Goal: Information Seeking & Learning: Check status

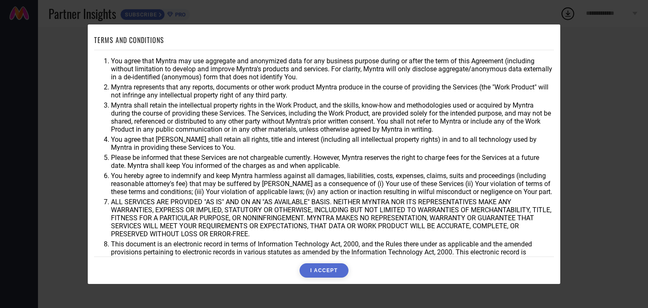
click at [326, 272] on button "I ACCEPT" at bounding box center [323, 270] width 49 height 14
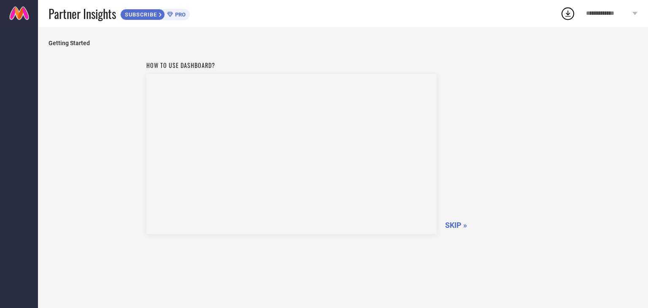
click at [457, 225] on span "SKIP »" at bounding box center [456, 225] width 22 height 9
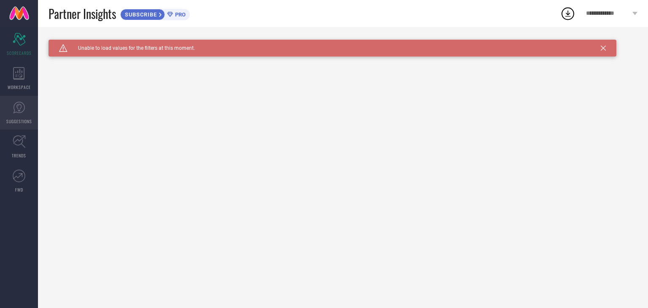
click at [23, 108] on icon at bounding box center [19, 107] width 13 height 13
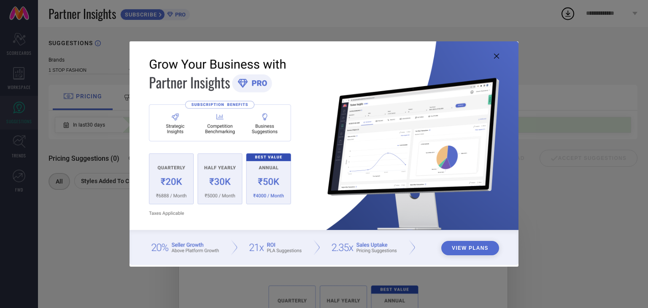
click at [496, 57] on icon at bounding box center [496, 56] width 5 height 5
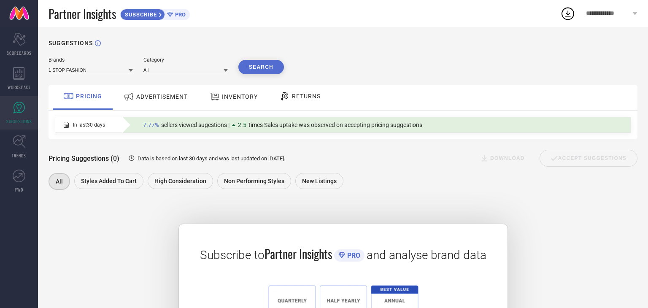
click at [167, 99] on span "ADVERTISEMENT" at bounding box center [161, 96] width 51 height 7
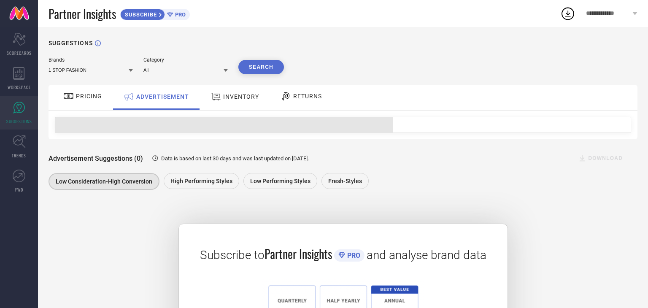
click at [245, 95] on span "INVENTORY" at bounding box center [241, 96] width 36 height 7
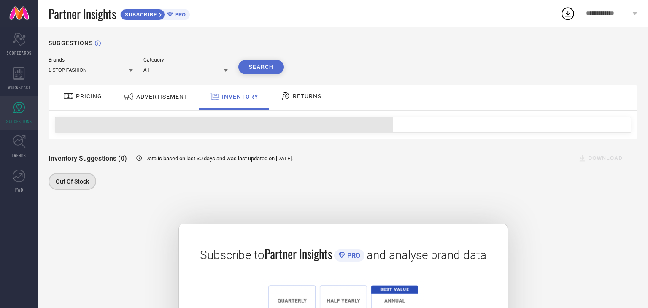
click at [305, 99] on span "RETURNS" at bounding box center [307, 96] width 29 height 7
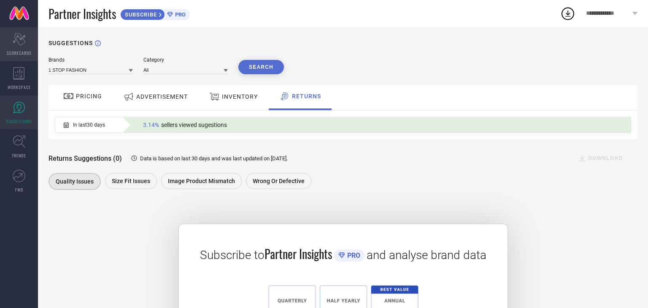
click at [17, 48] on div "Scorecard SCORECARDS" at bounding box center [19, 44] width 38 height 34
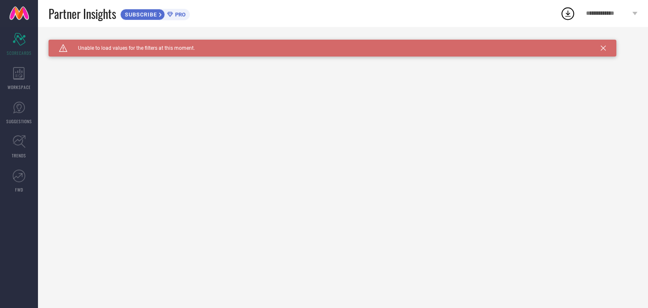
click at [604, 47] on icon at bounding box center [603, 48] width 5 height 5
